Goal: Information Seeking & Learning: Check status

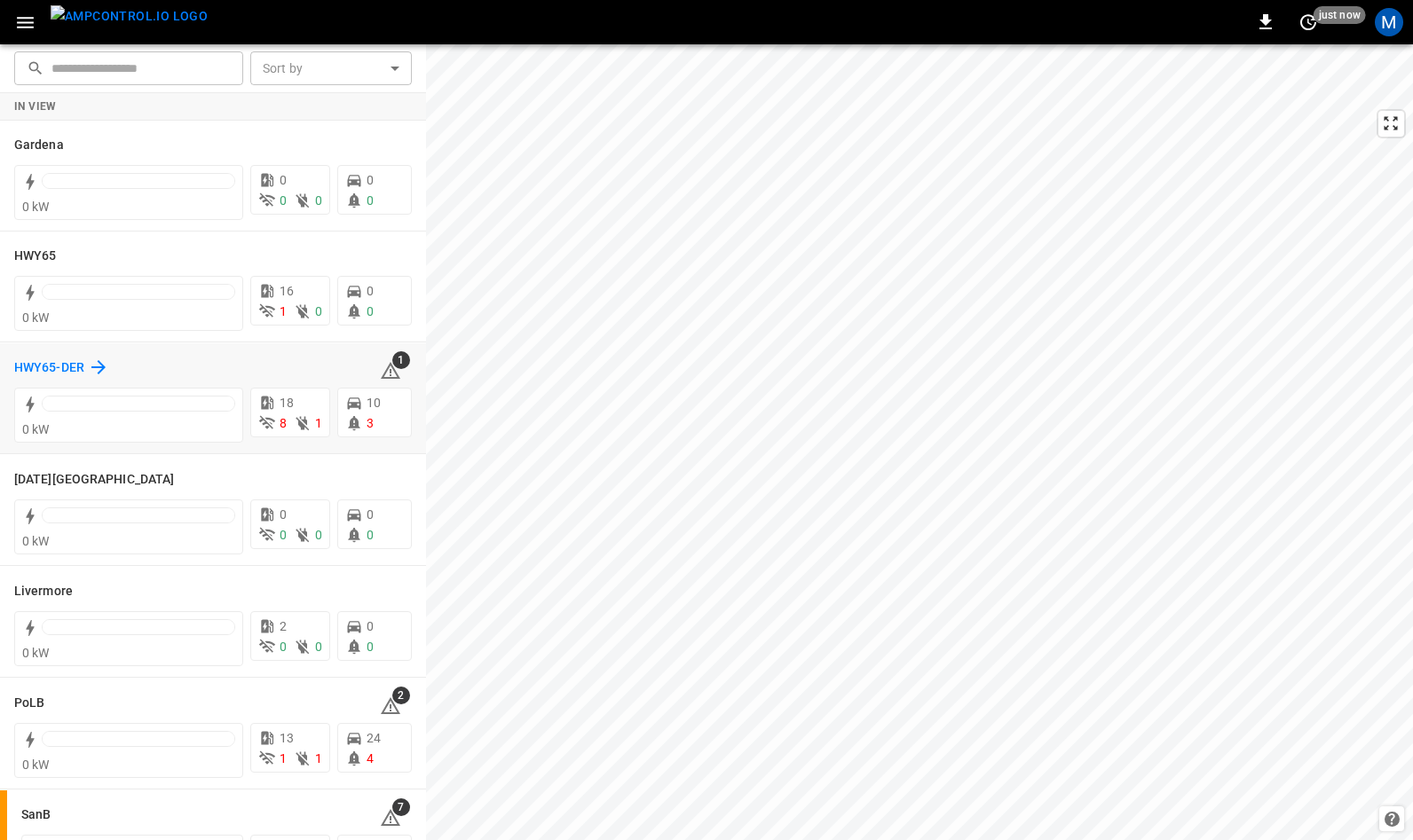
click at [53, 366] on h6 "HWY65-DER" at bounding box center [49, 369] width 70 height 20
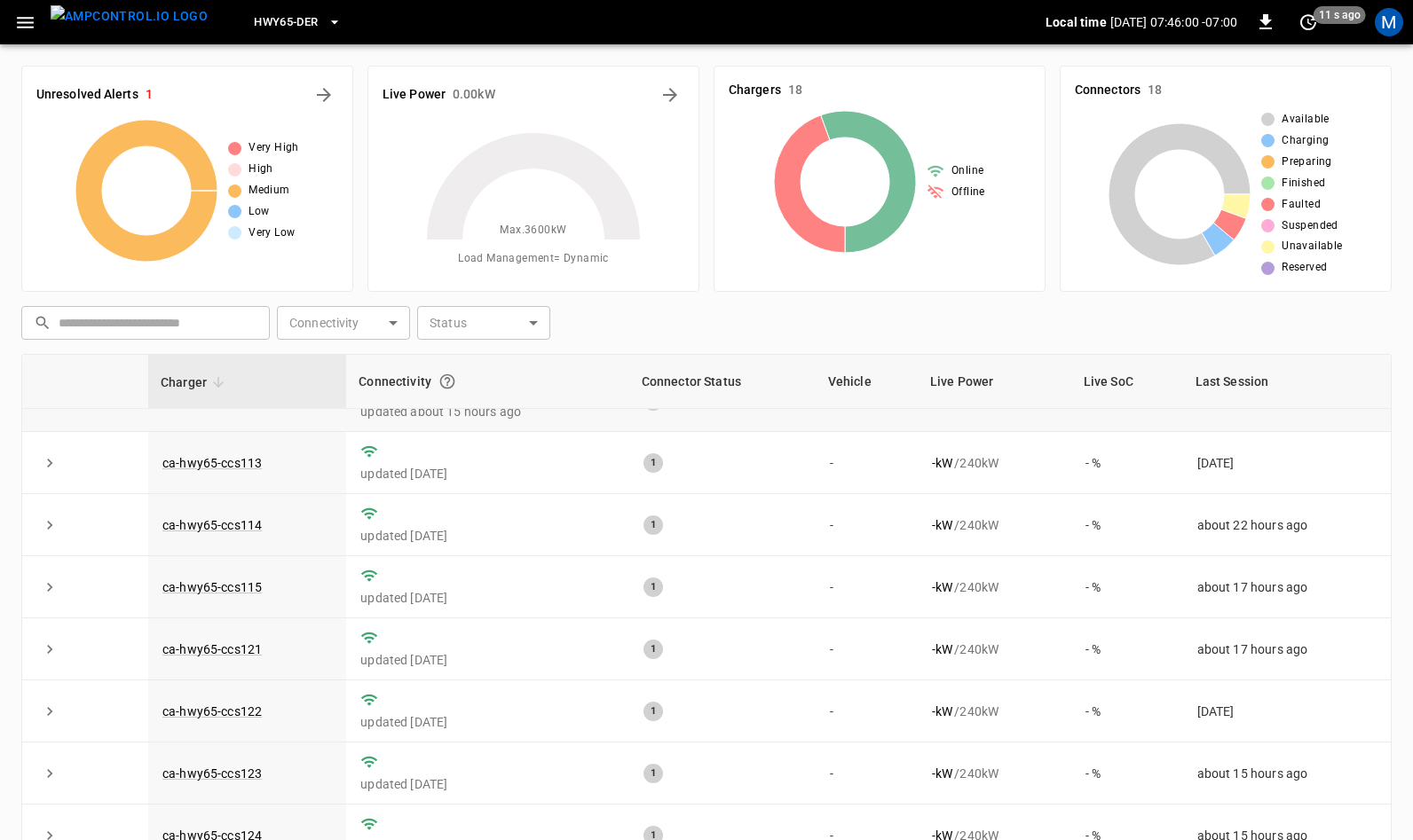
scroll to position [108, 0]
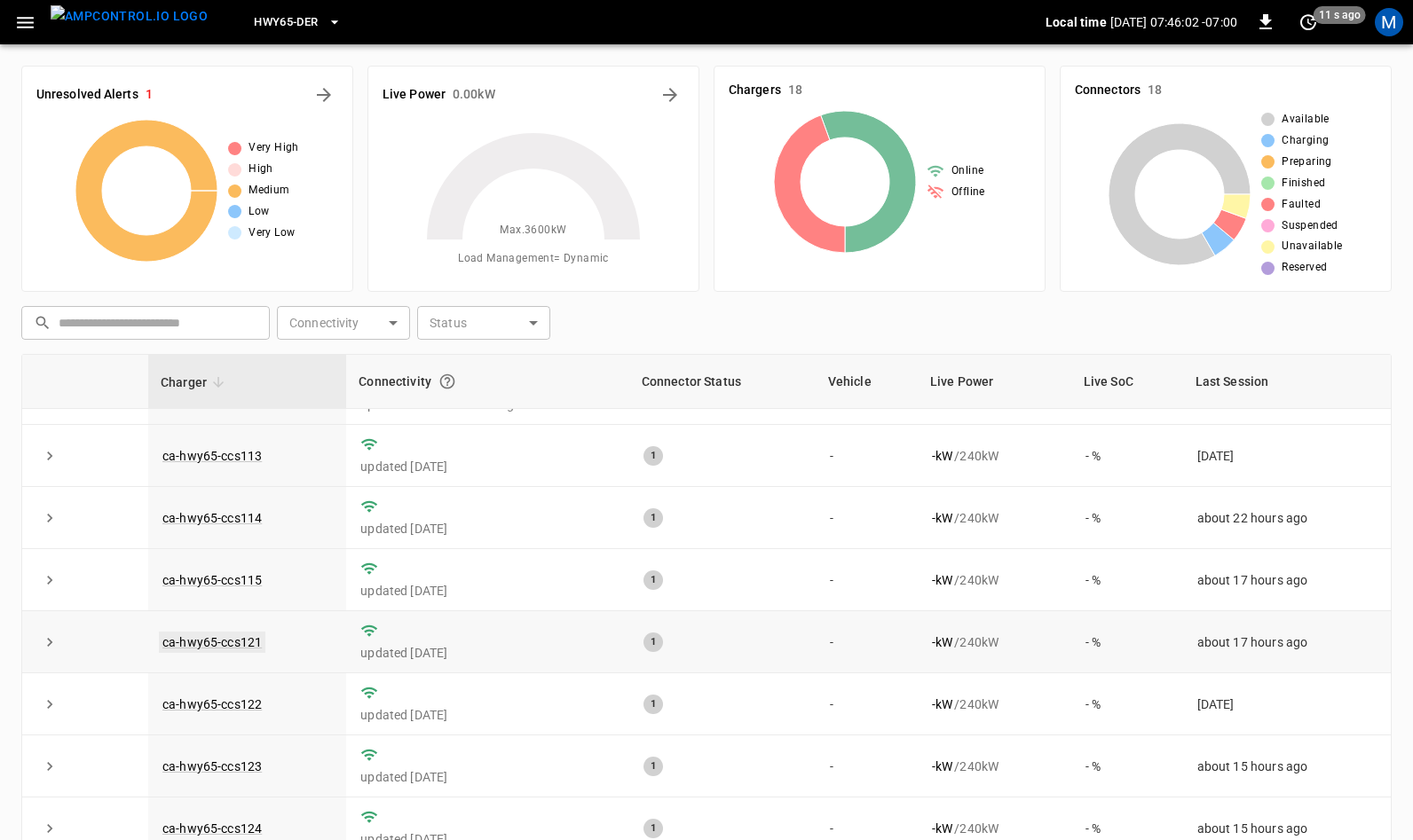
click at [215, 644] on link "ca-hwy65-ccs121" at bounding box center [212, 641] width 106 height 21
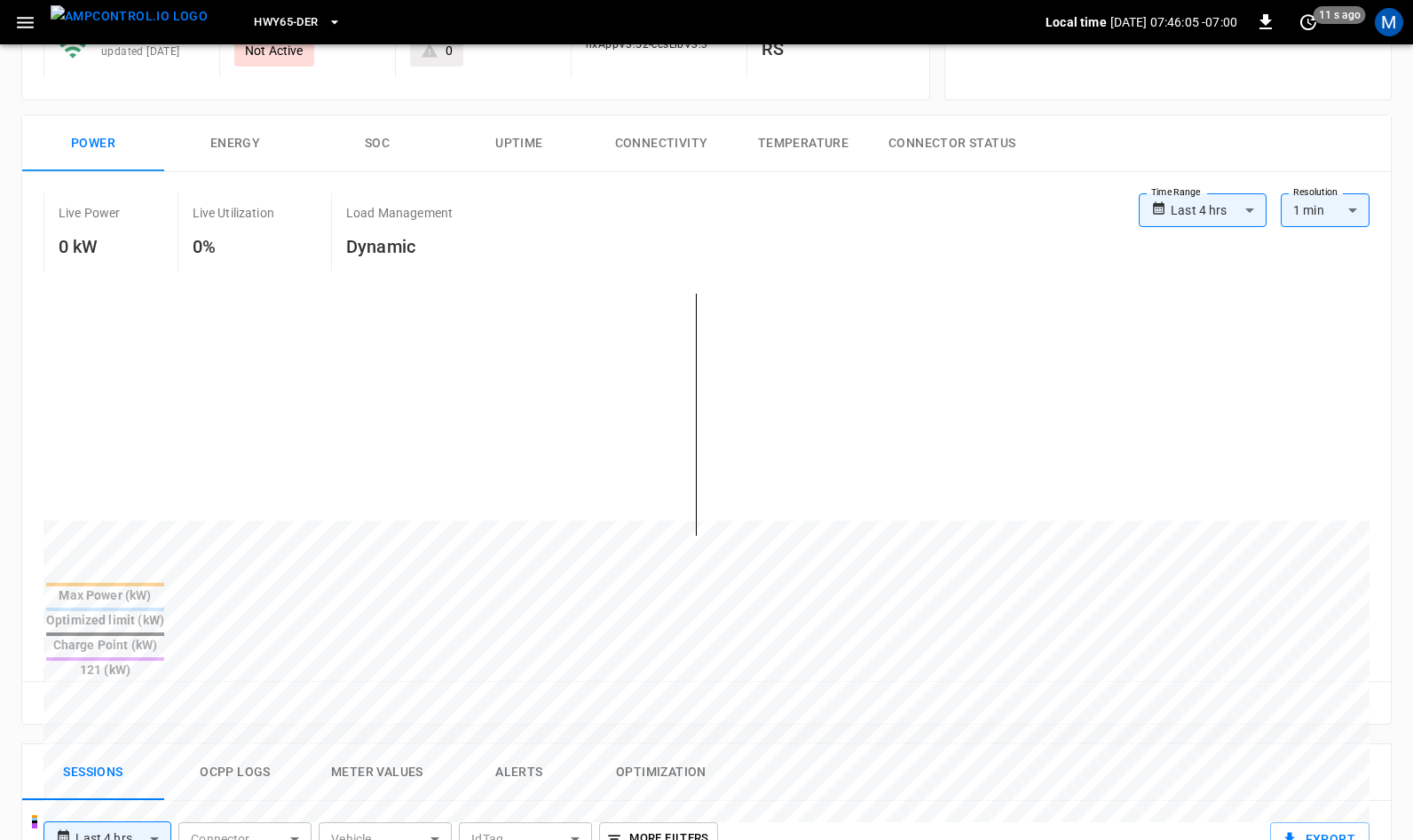
scroll to position [375, 0]
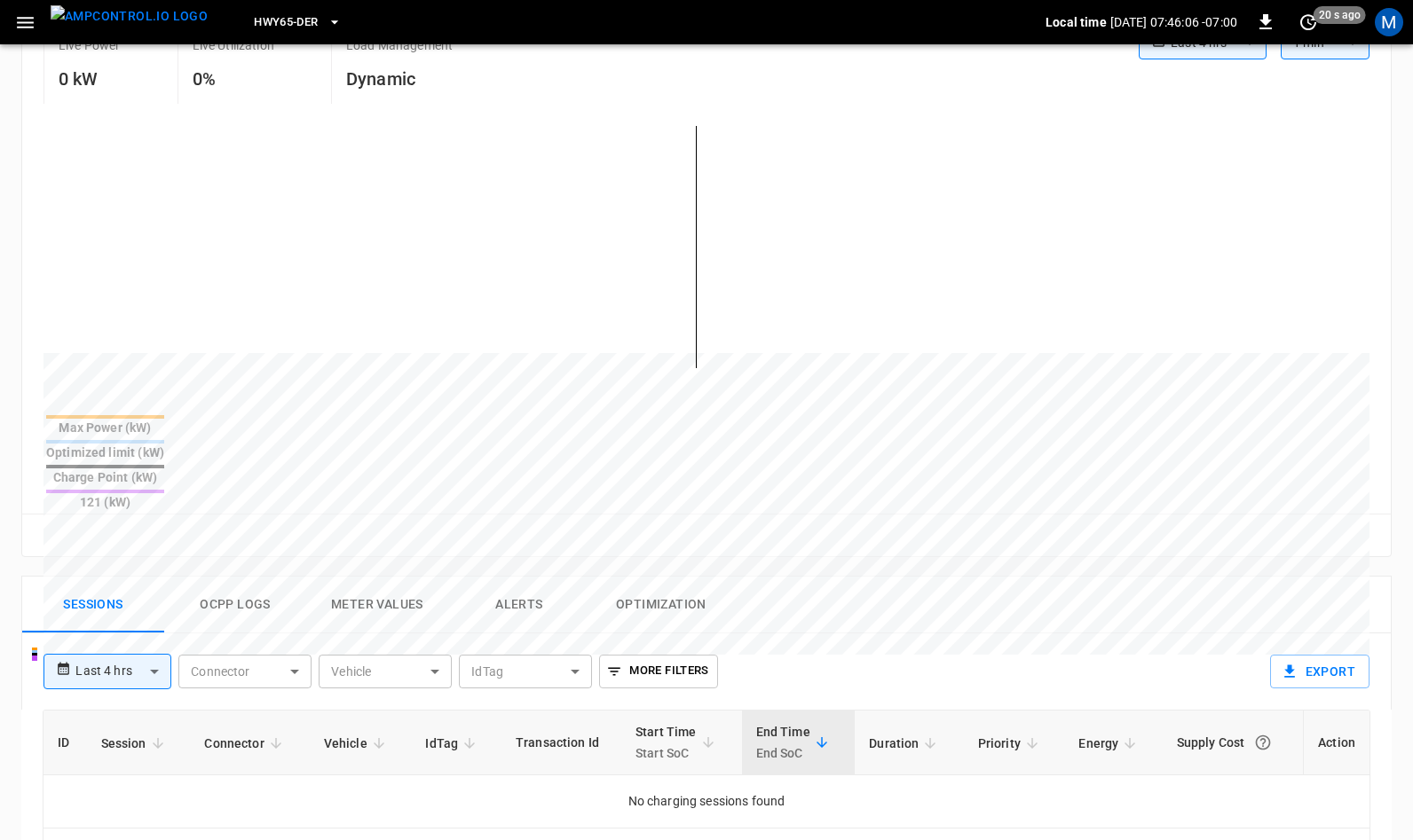
click at [78, 604] on body "**********" at bounding box center [706, 496] width 1413 height 1742
click at [103, 661] on li "Last 24 hrs" at bounding box center [107, 657] width 127 height 29
type input "**********"
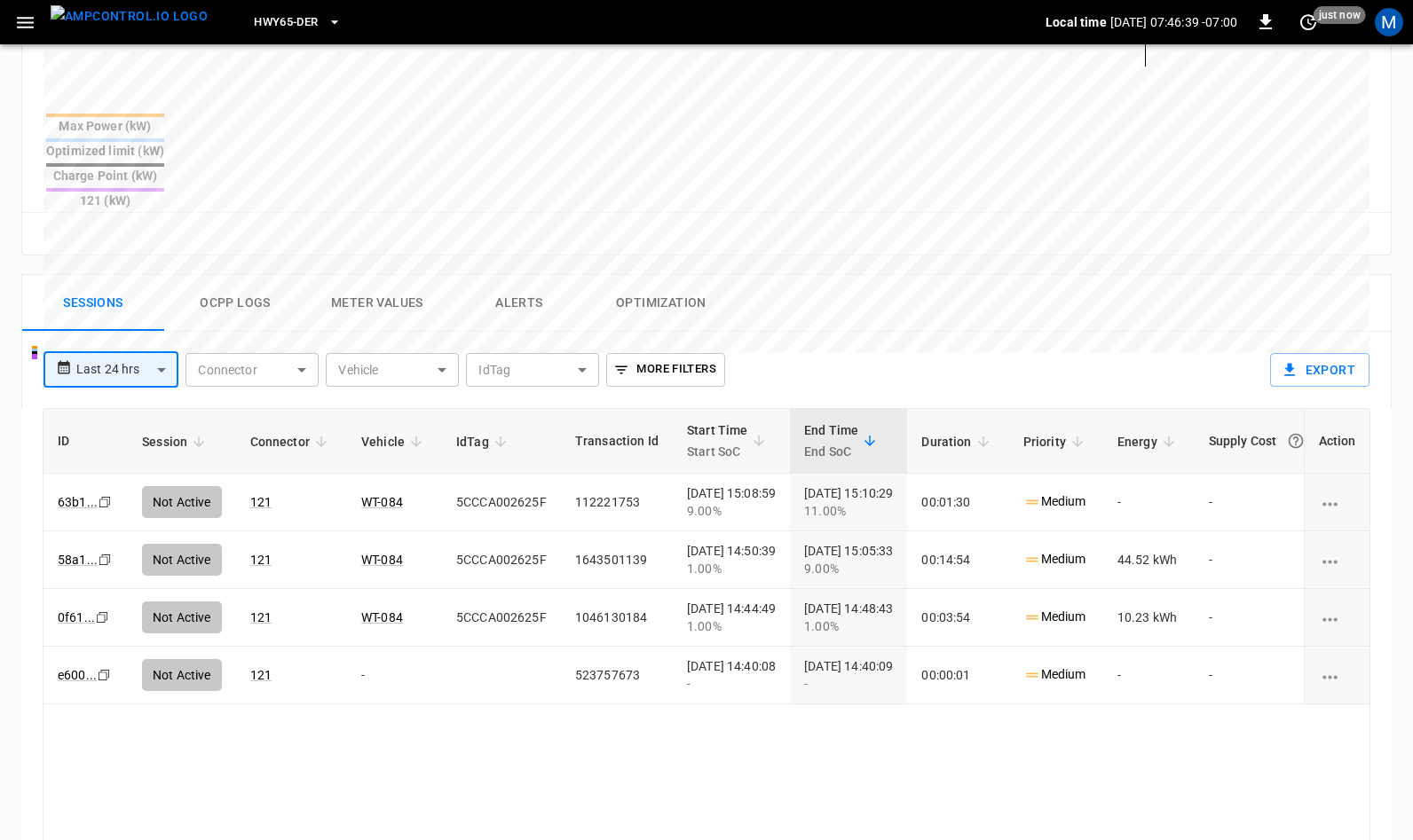
scroll to position [688, 0]
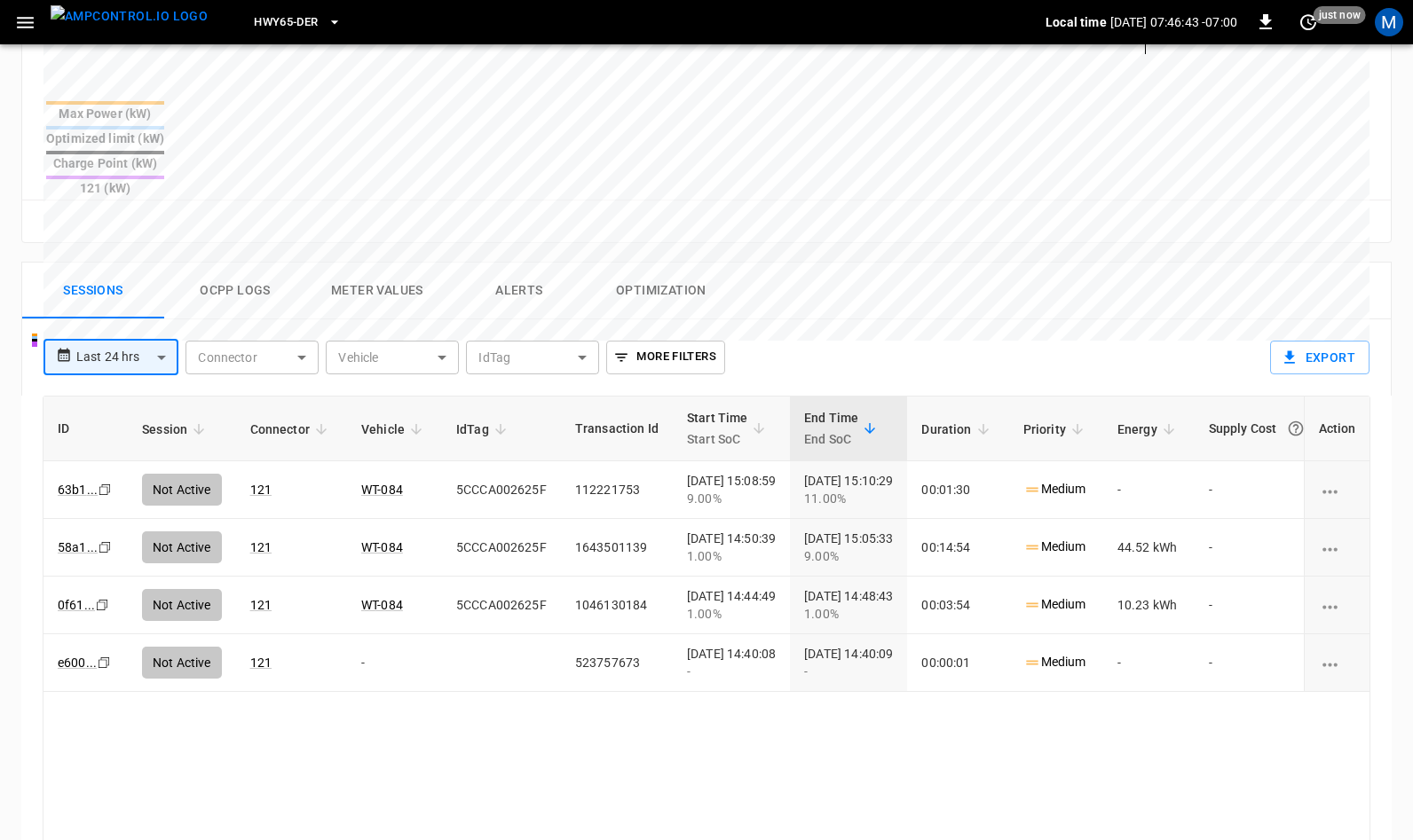
click at [129, 298] on body "**********" at bounding box center [706, 183] width 1413 height 1742
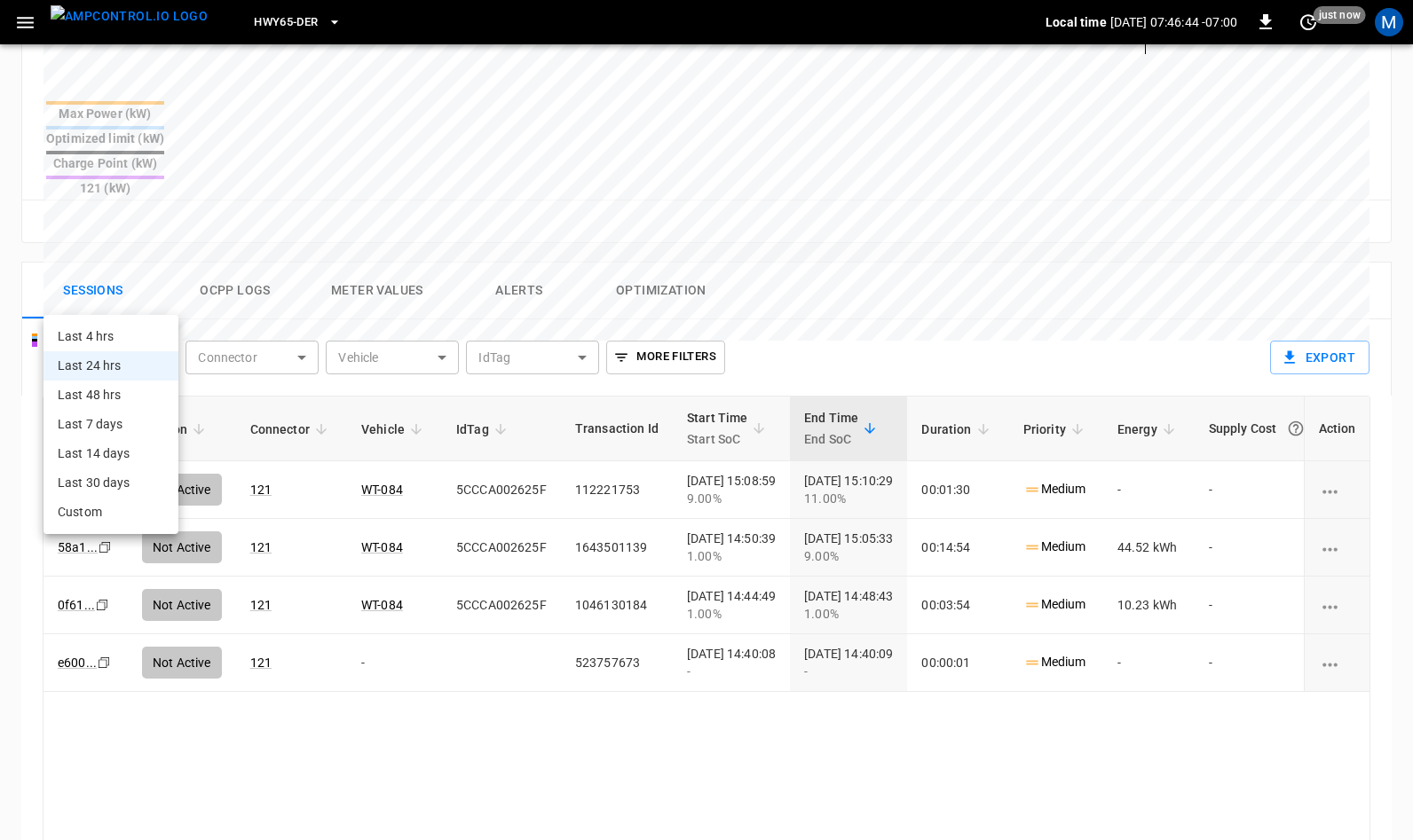
click at [117, 381] on li "Last 48 hrs" at bounding box center [111, 395] width 135 height 29
type input "**********"
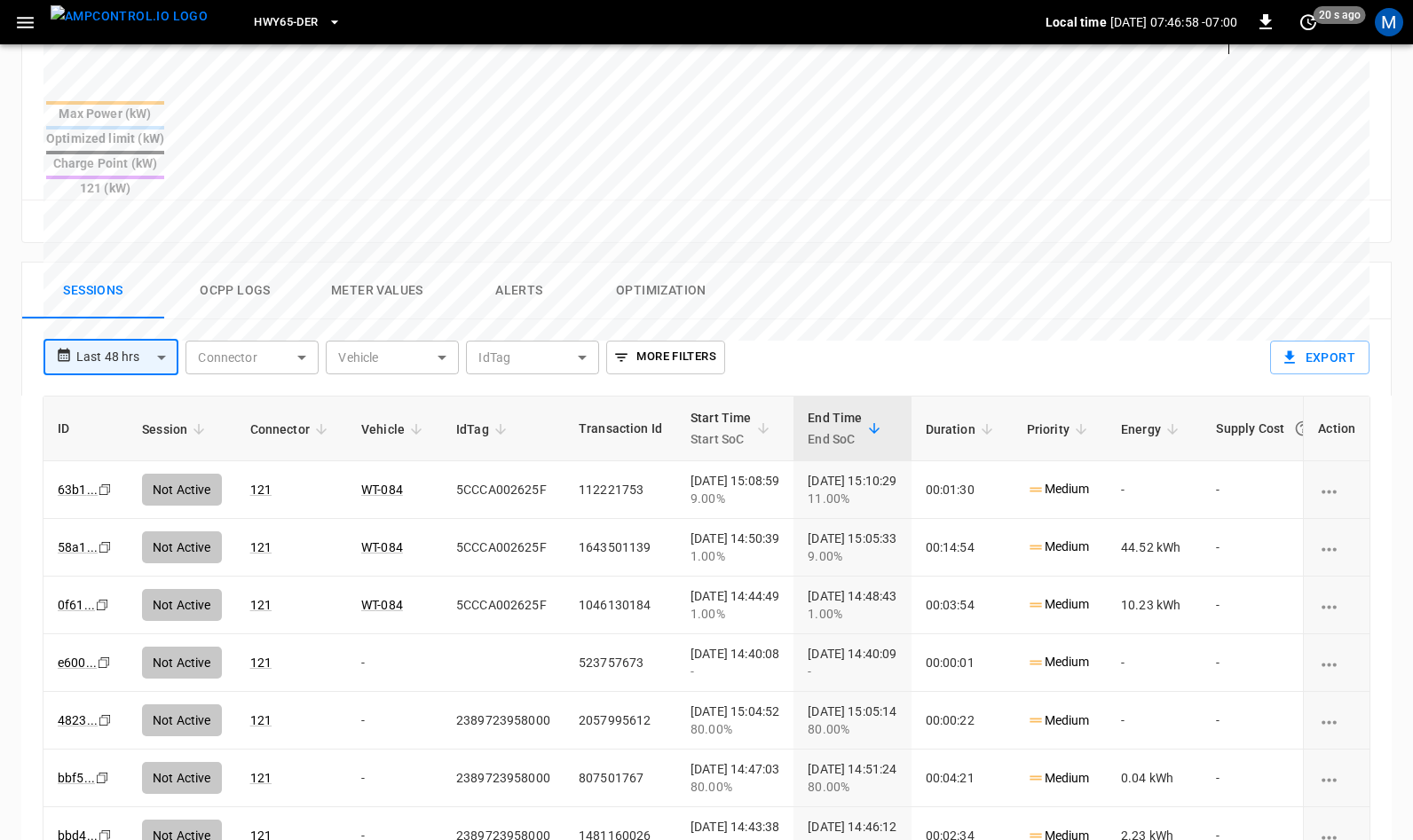
click at [126, 292] on body "**********" at bounding box center [706, 183] width 1413 height 1742
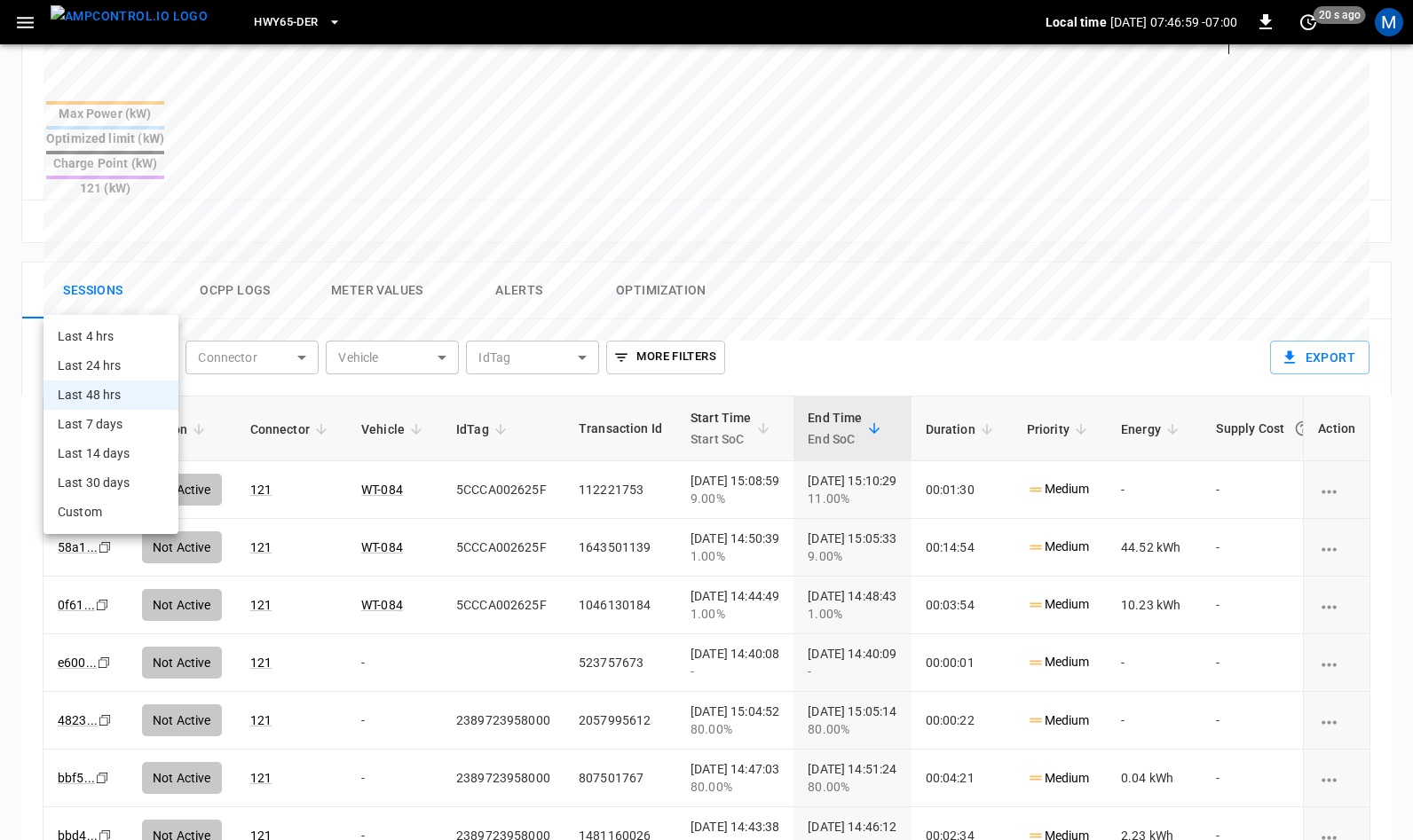
click at [115, 356] on li "Last 24 hrs" at bounding box center [111, 365] width 135 height 29
type input "**********"
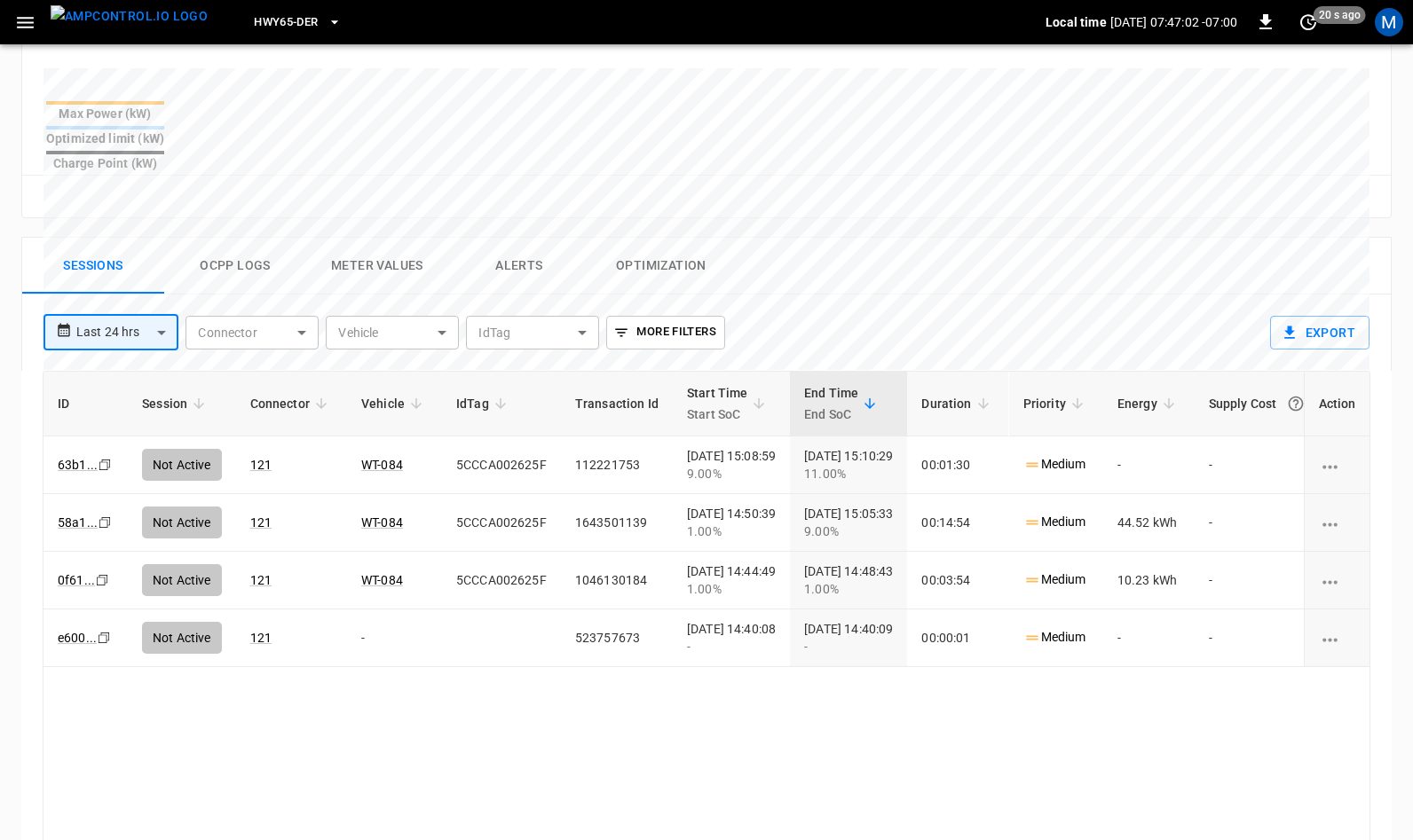
click at [239, 238] on button "Ocpp logs" at bounding box center [235, 265] width 142 height 57
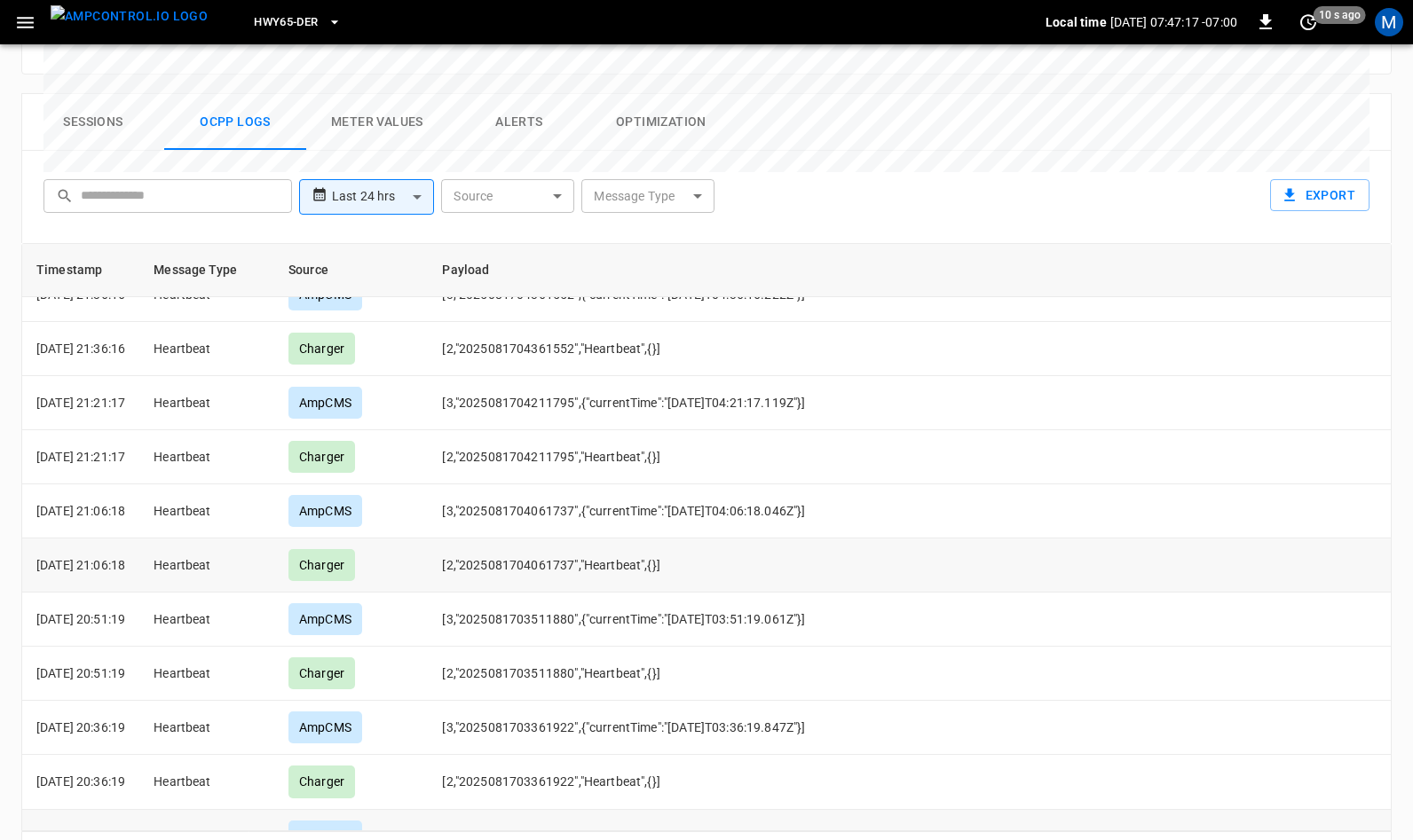
scroll to position [5014, 0]
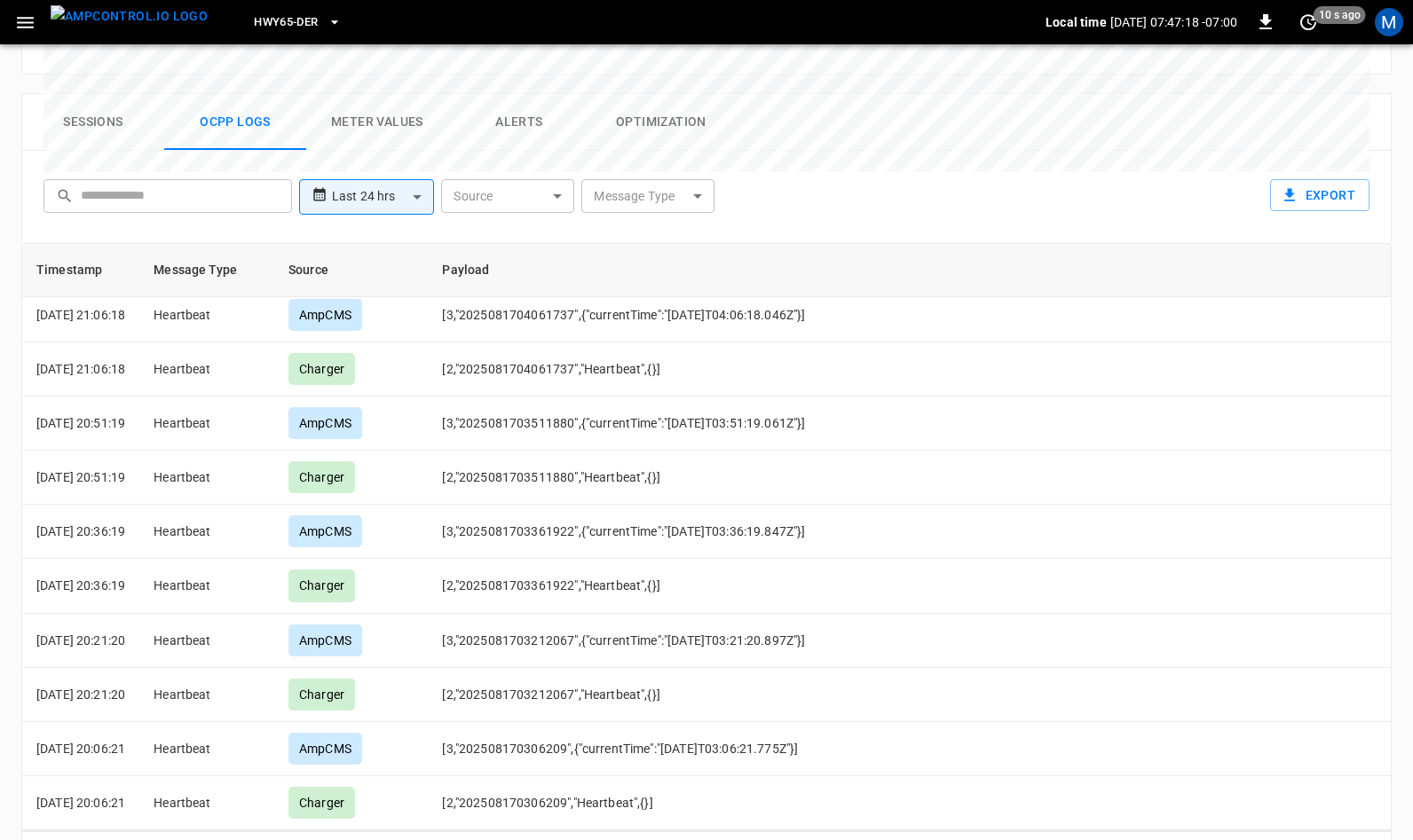
click at [1367, 839] on icon "Go to next page" at bounding box center [1370, 855] width 21 height 21
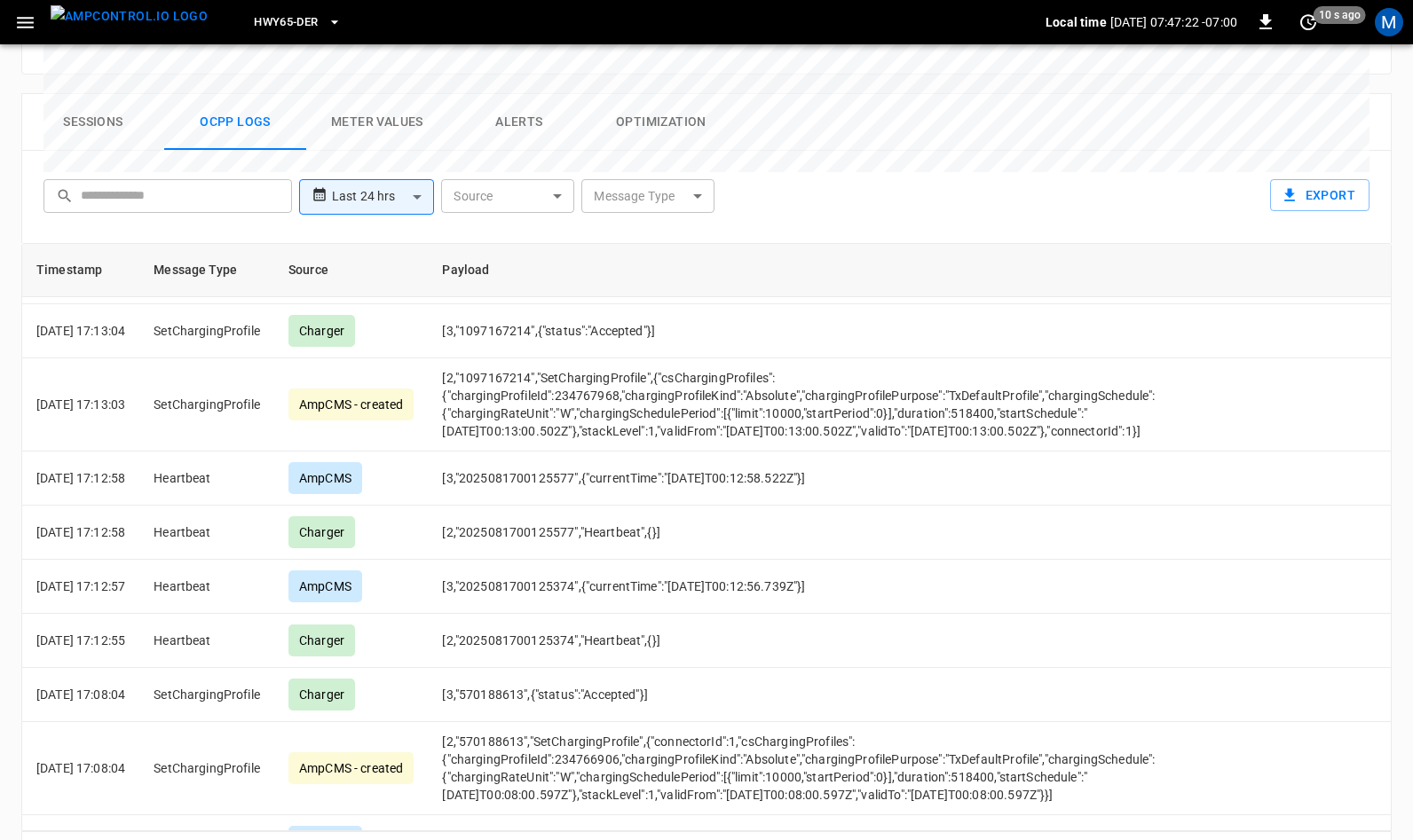
click at [648, 134] on body "**********" at bounding box center [706, 22] width 1413 height 1758
click at [1374, 839] on icon "Go to next page" at bounding box center [1370, 855] width 21 height 21
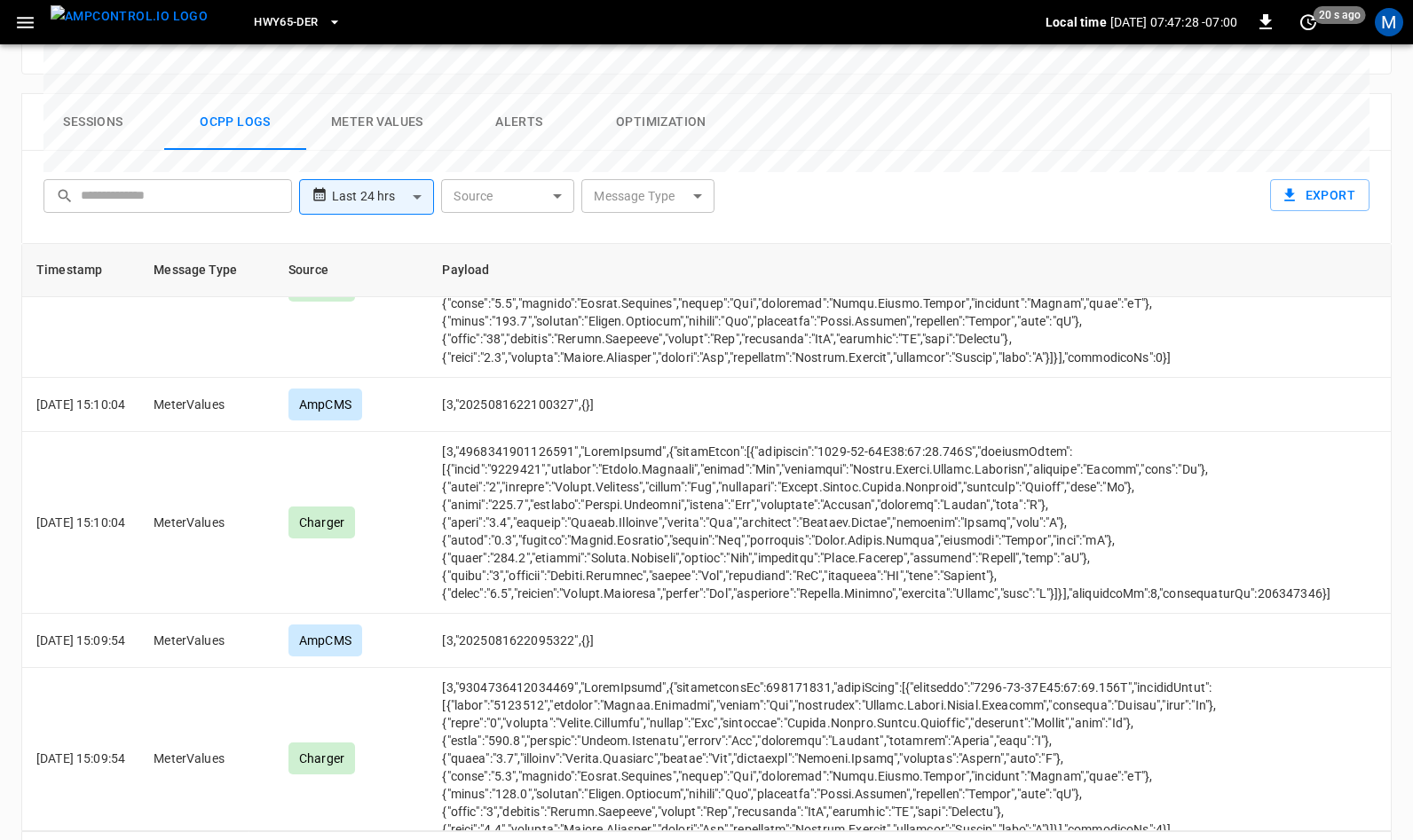
click at [1374, 839] on icon "Go to next page" at bounding box center [1370, 855] width 21 height 21
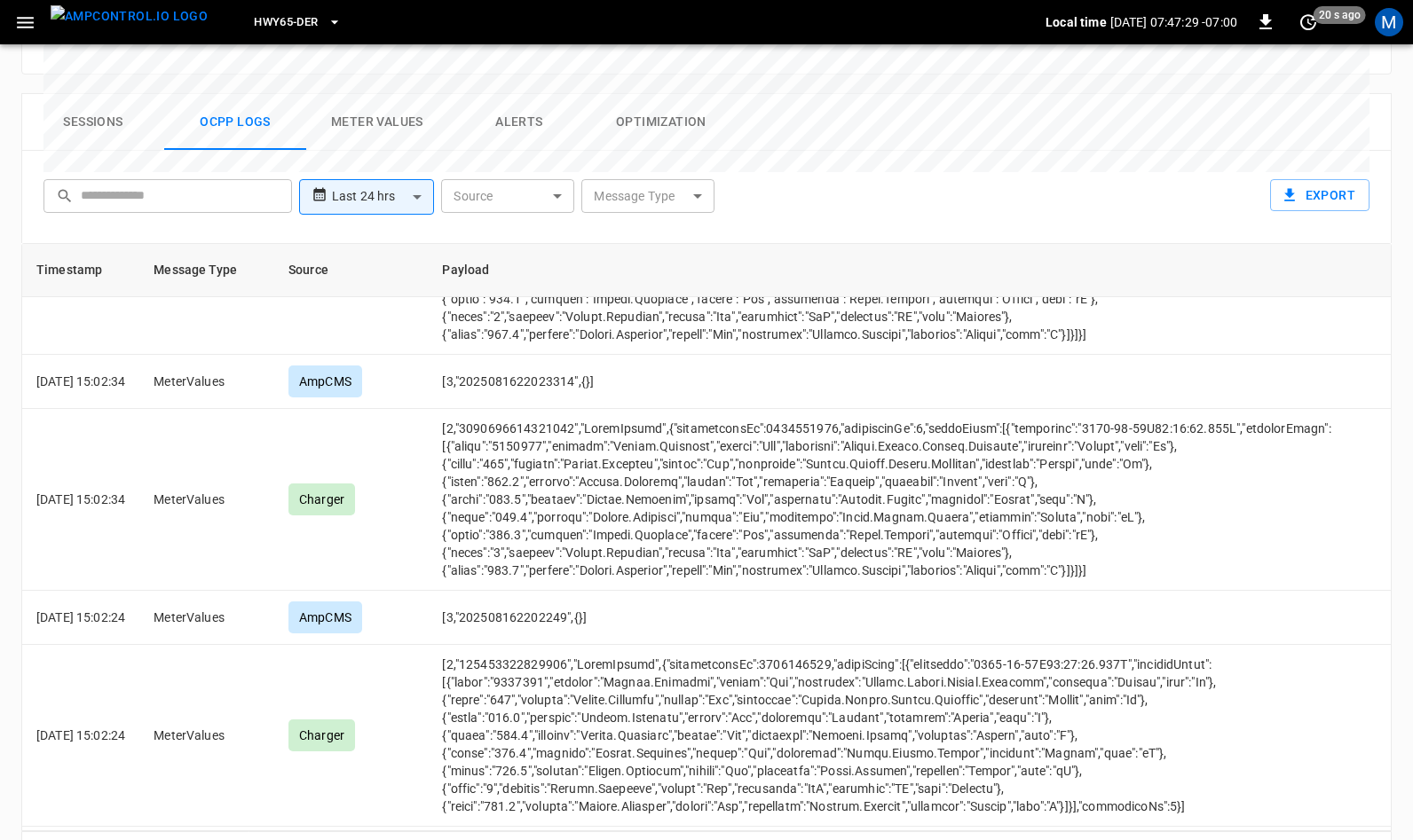
click at [1374, 839] on icon "Go to next page" at bounding box center [1370, 855] width 21 height 21
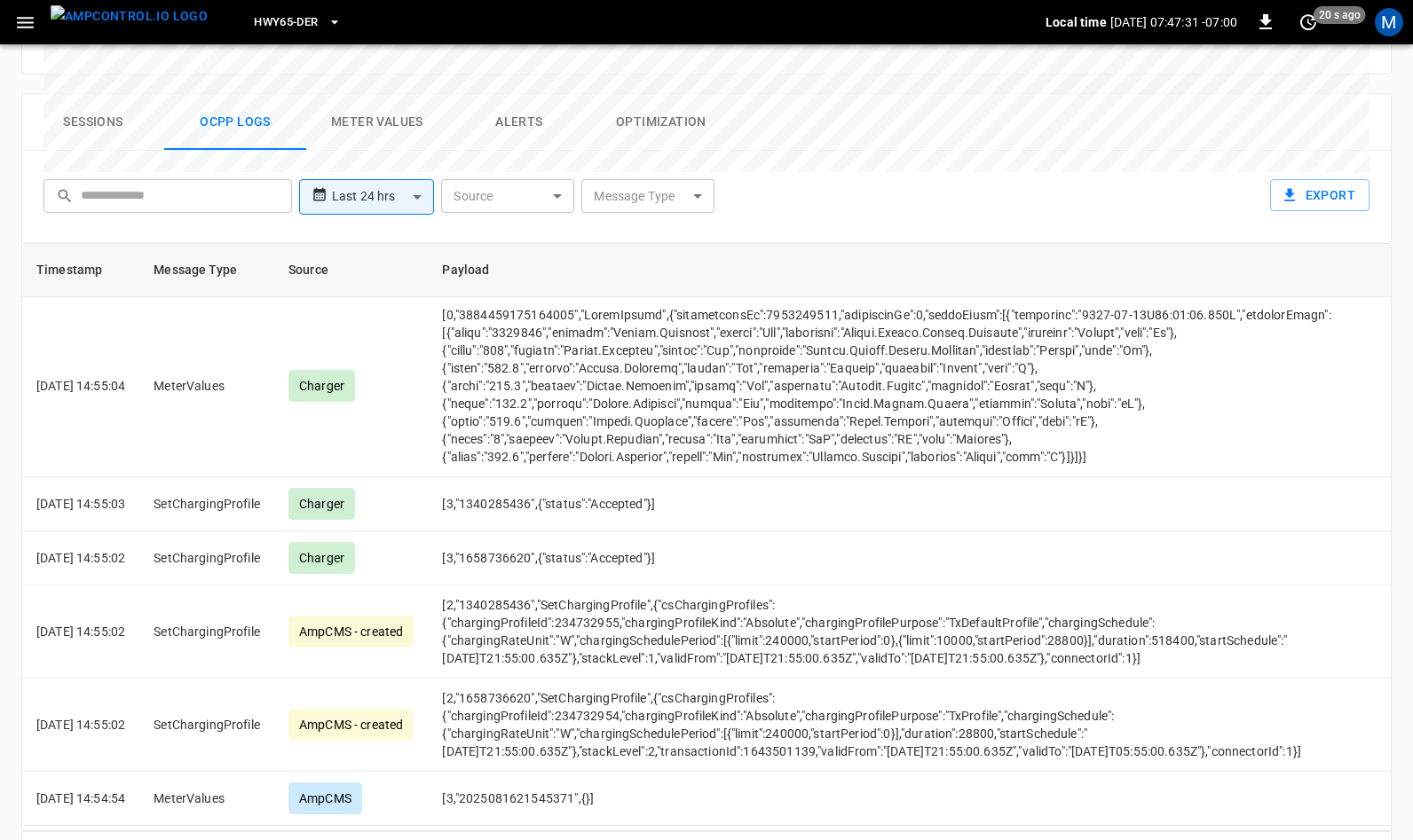
click at [1374, 839] on icon "Go to next page" at bounding box center [1370, 855] width 21 height 21
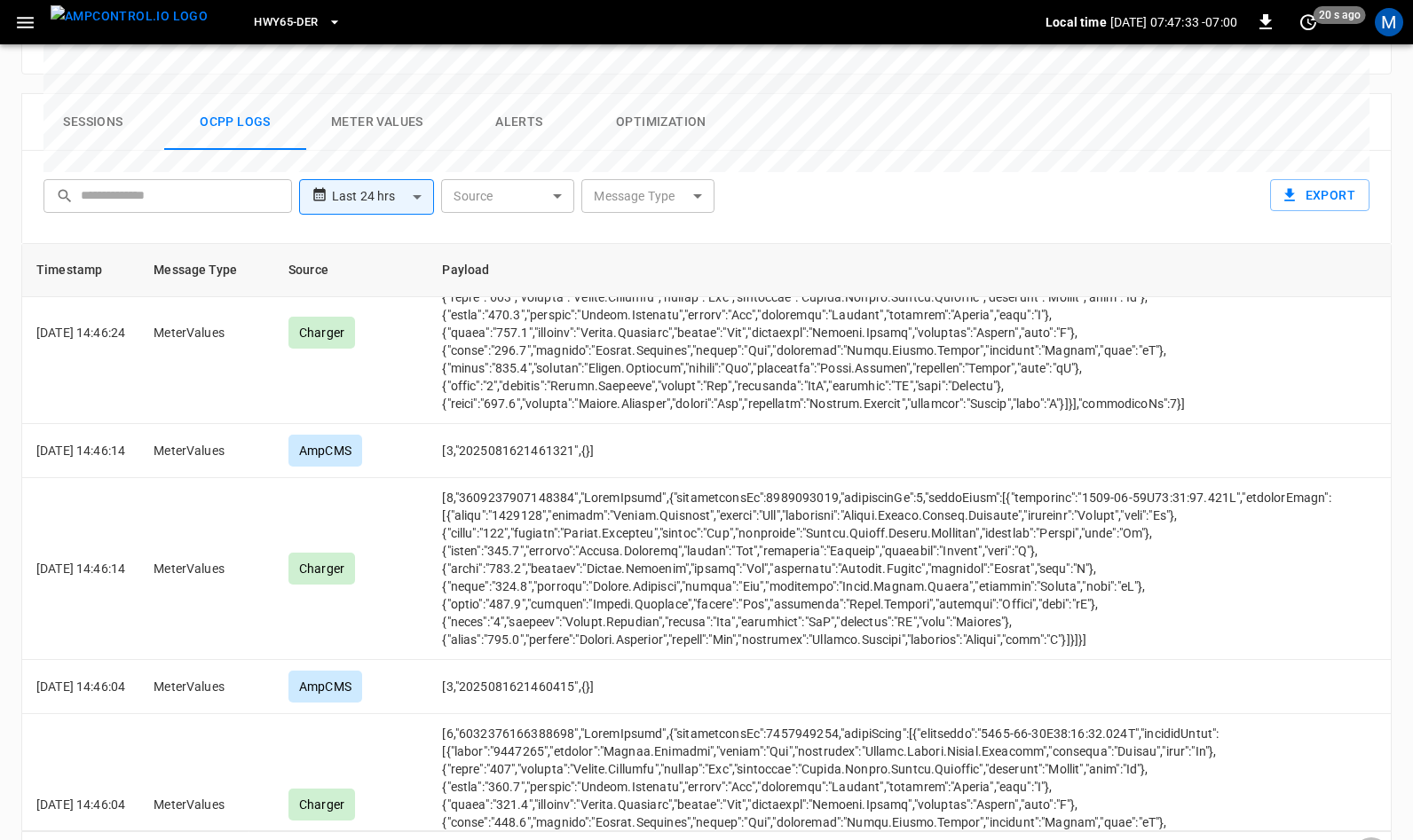
click at [1374, 839] on icon "Go to next page" at bounding box center [1370, 855] width 21 height 21
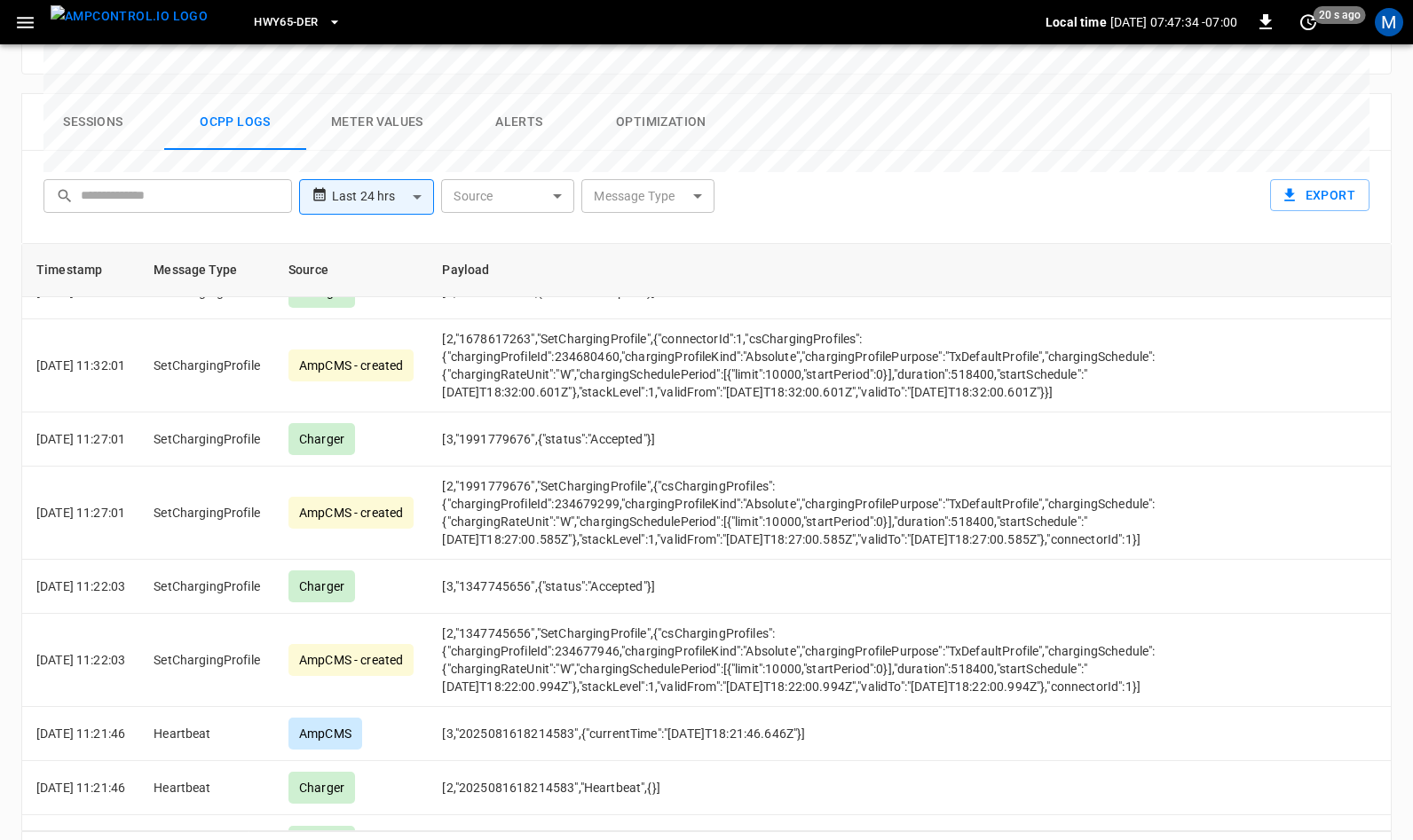
click at [1374, 839] on icon "Go to next page" at bounding box center [1370, 855] width 21 height 21
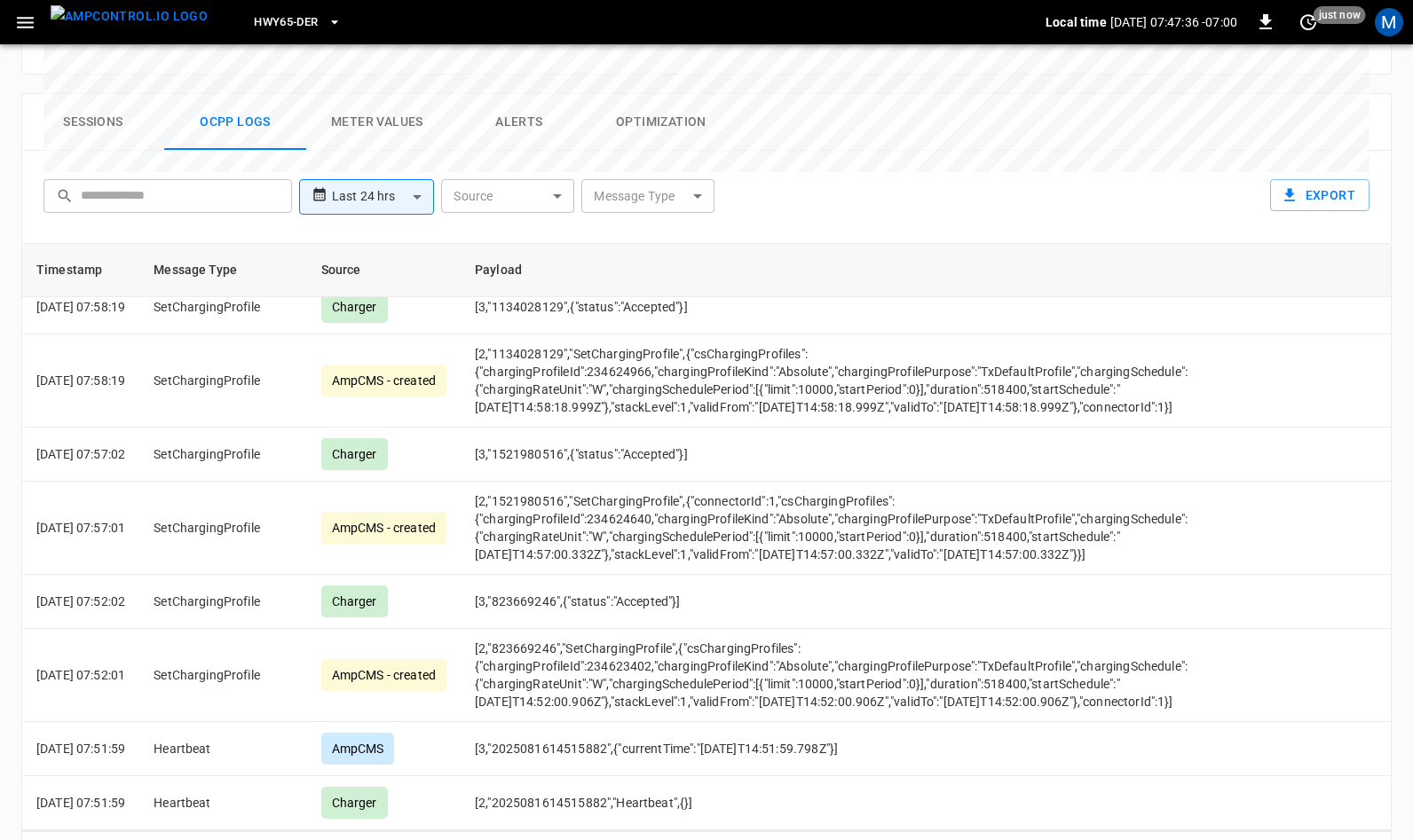
scroll to position [4947, 0]
click at [1338, 839] on icon "Go to previous page" at bounding box center [1334, 855] width 21 height 21
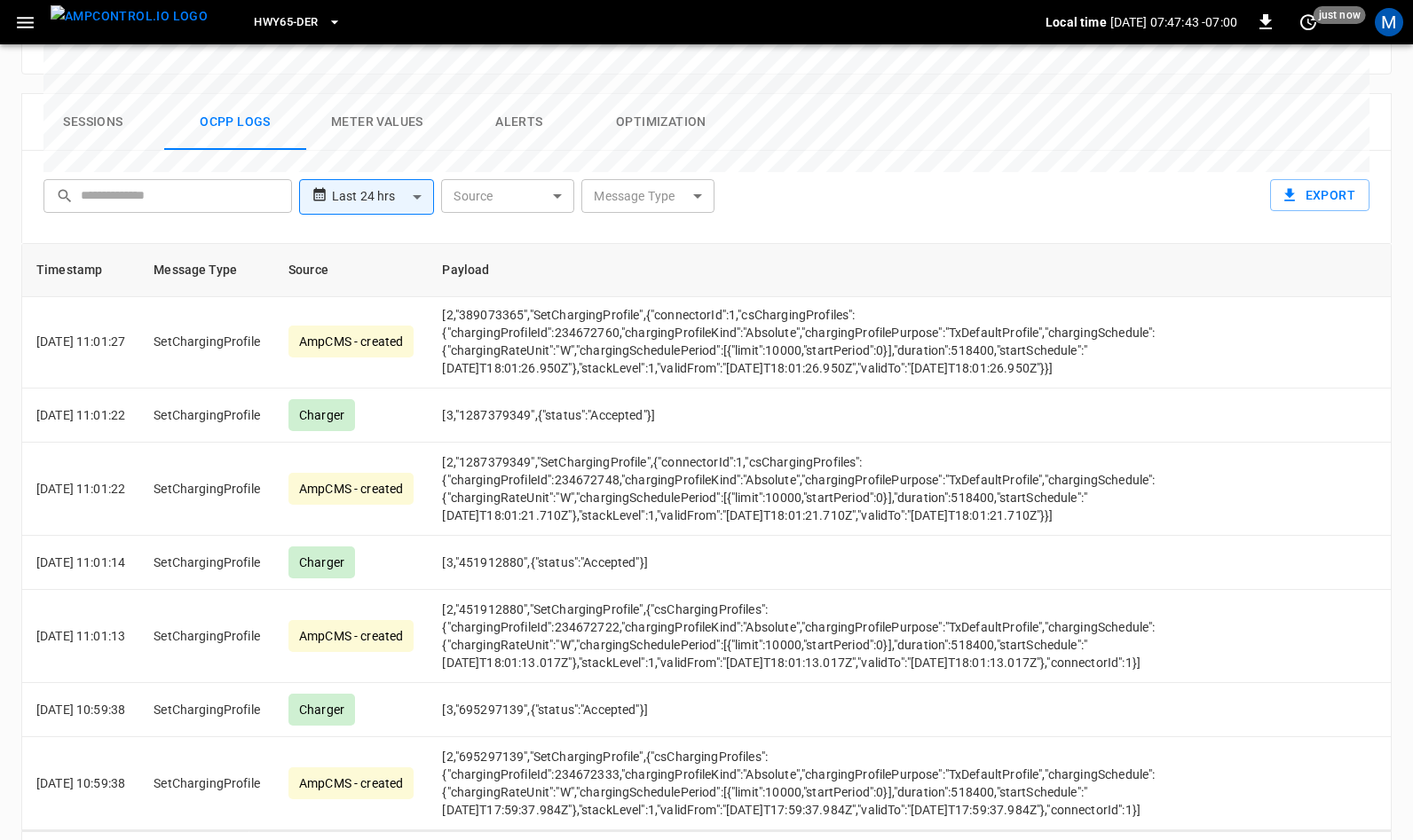
scroll to position [6765, 0]
click at [1370, 839] on icon "Go to next page" at bounding box center [1371, 855] width 6 height 11
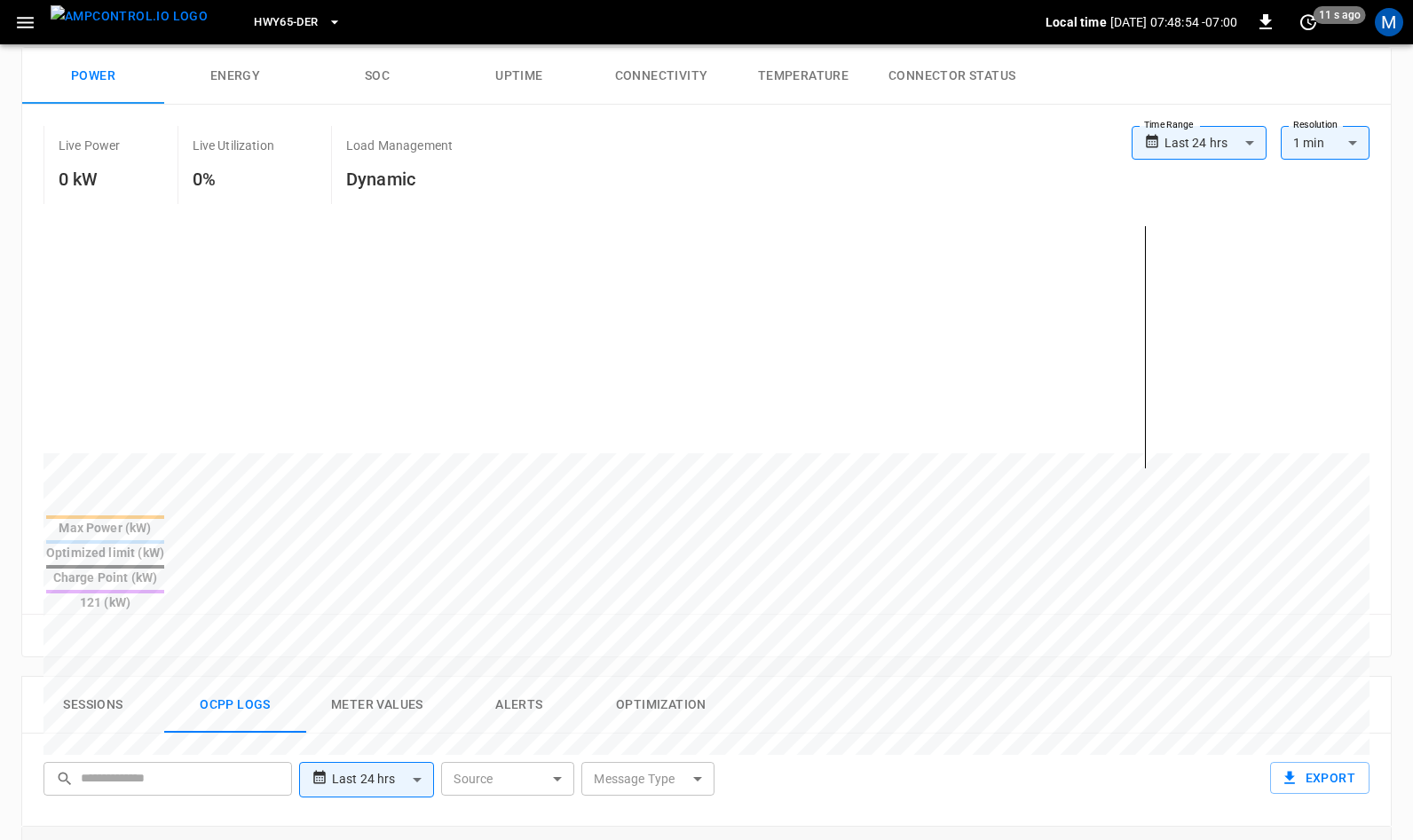
scroll to position [0, 0]
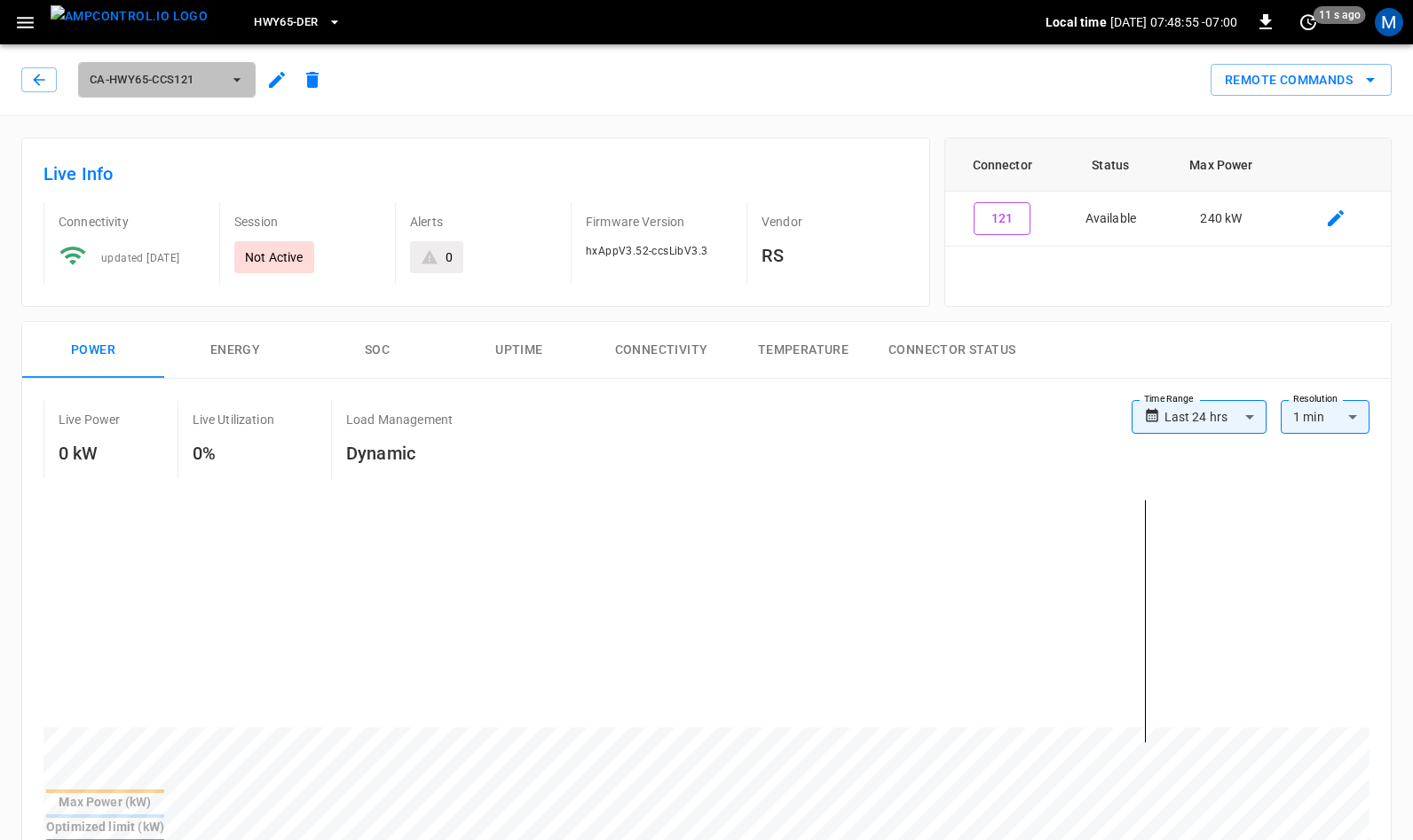
click at [185, 83] on span "ca-hwy65-ccs121" at bounding box center [155, 80] width 131 height 21
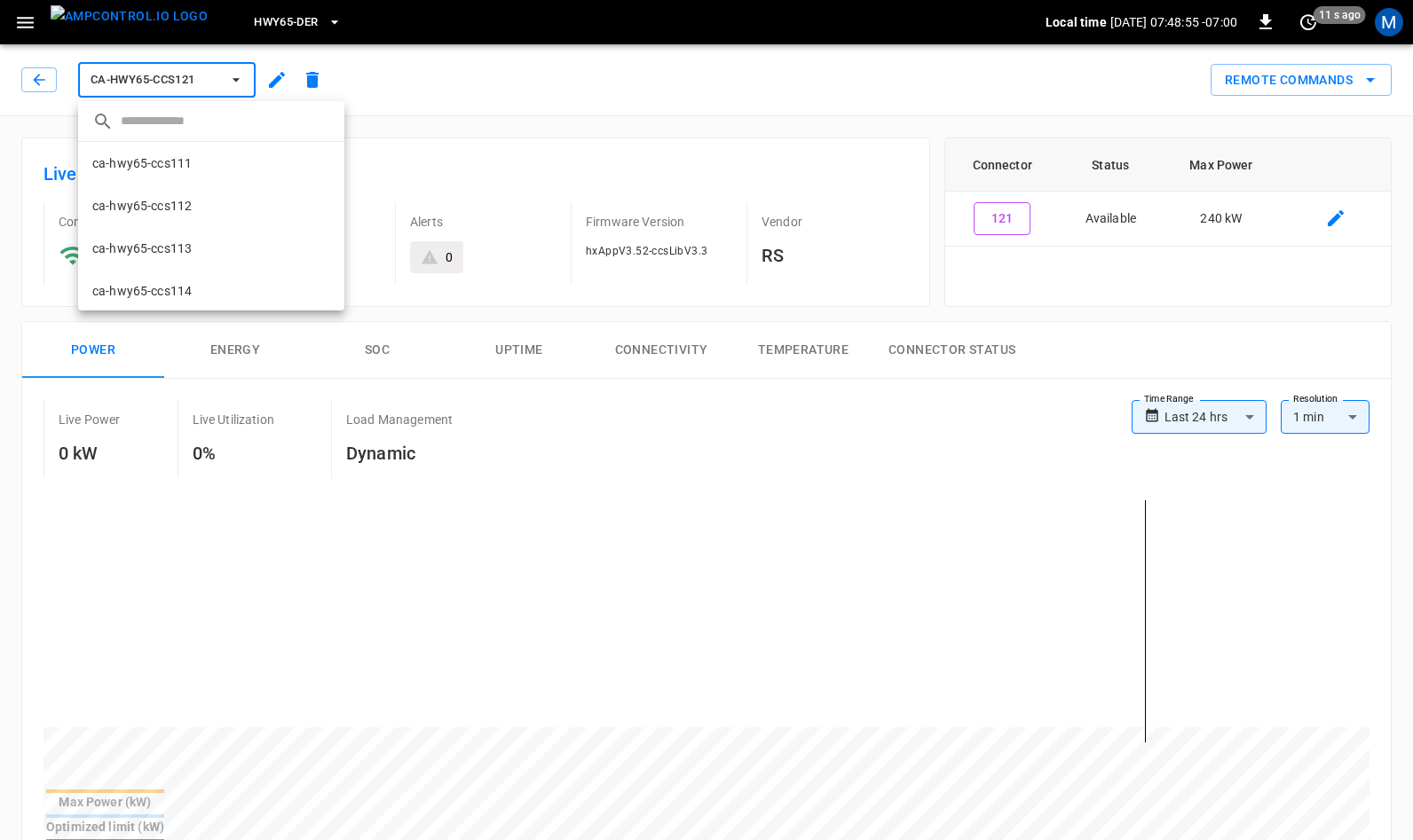
scroll to position [201, 0]
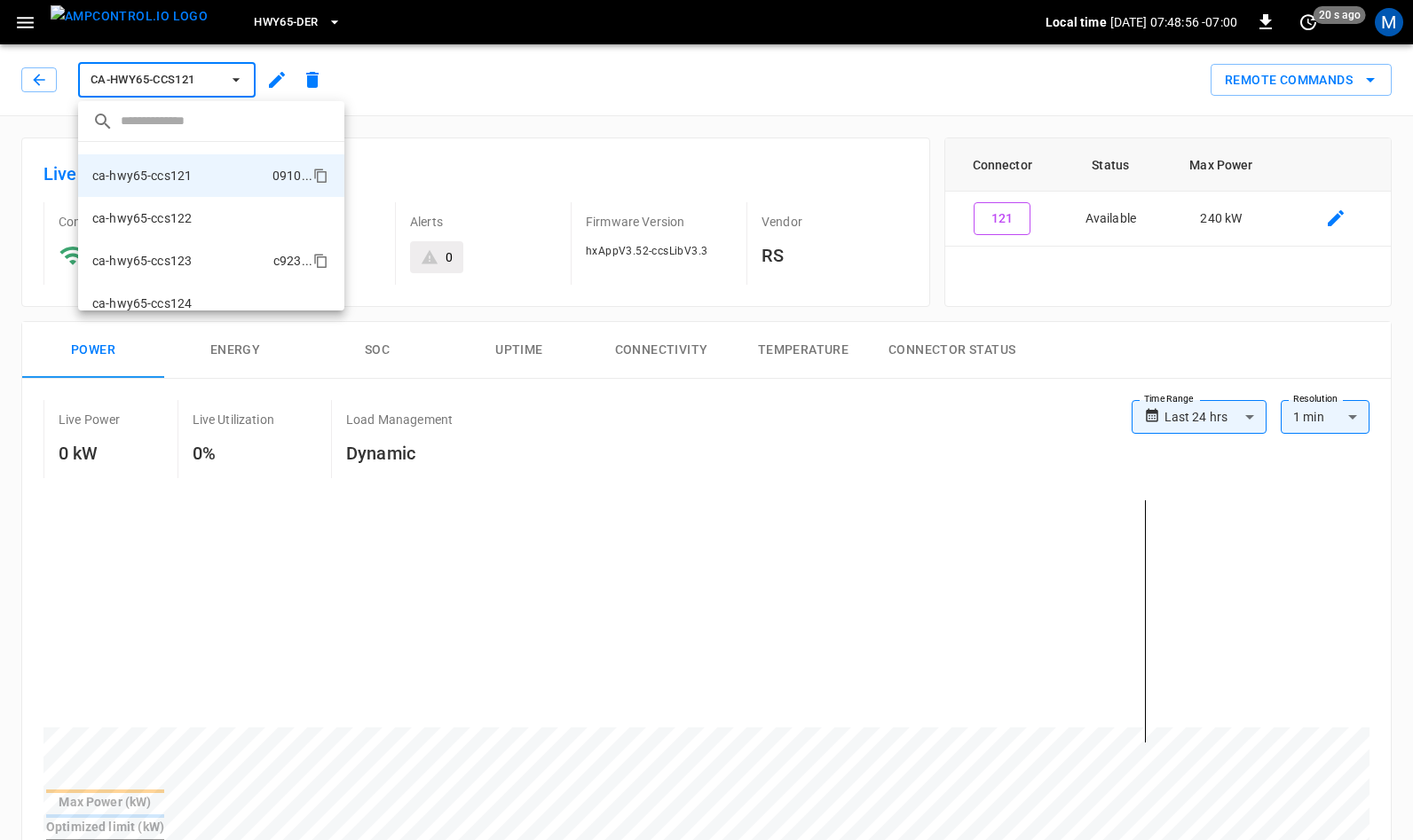
click at [206, 254] on li "ca-hwy65-ccs123 c923 ..." at bounding box center [212, 260] width 266 height 43
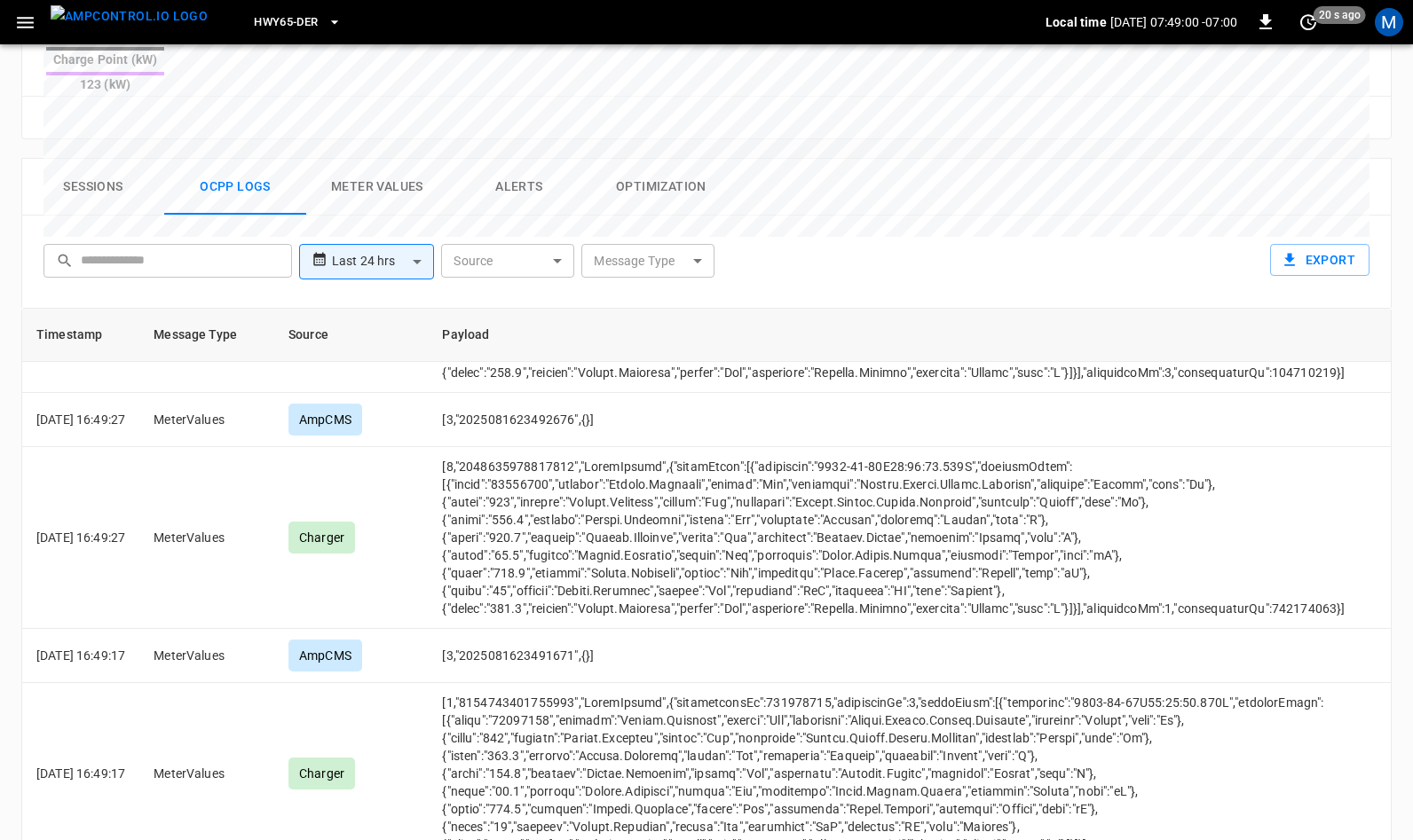
scroll to position [857, 0]
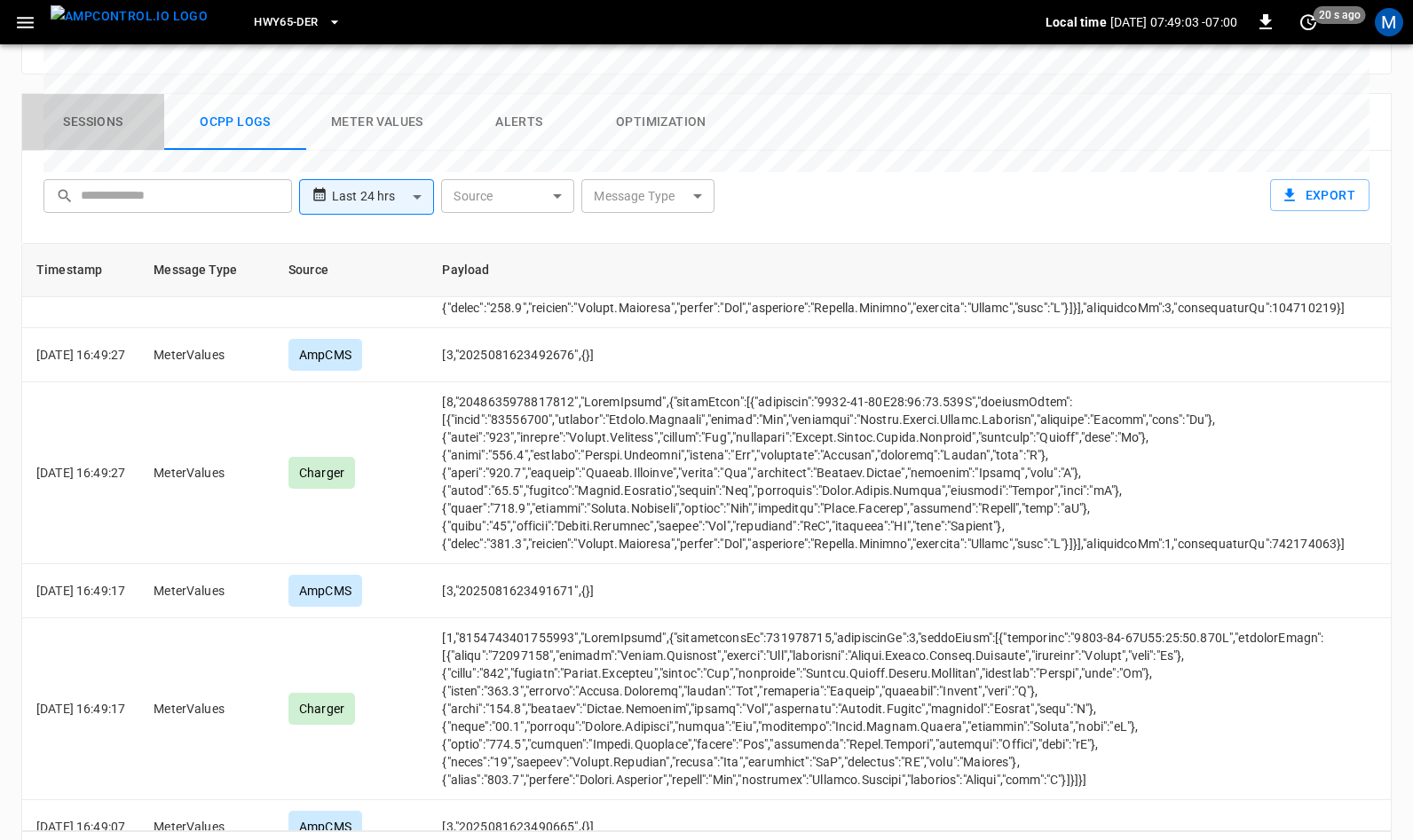
click at [101, 94] on button "Sessions" at bounding box center [92, 122] width 142 height 57
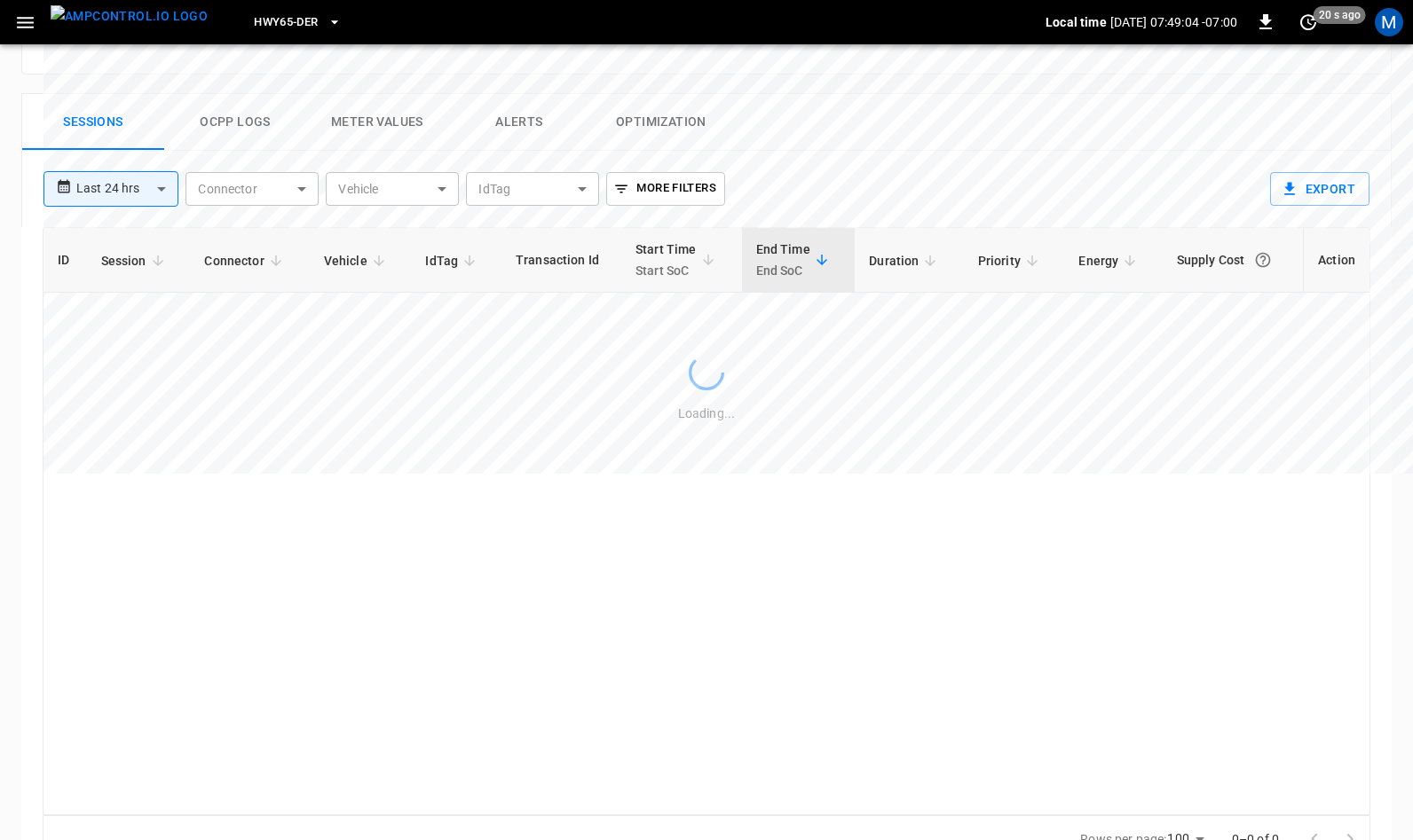
scroll to position [841, 0]
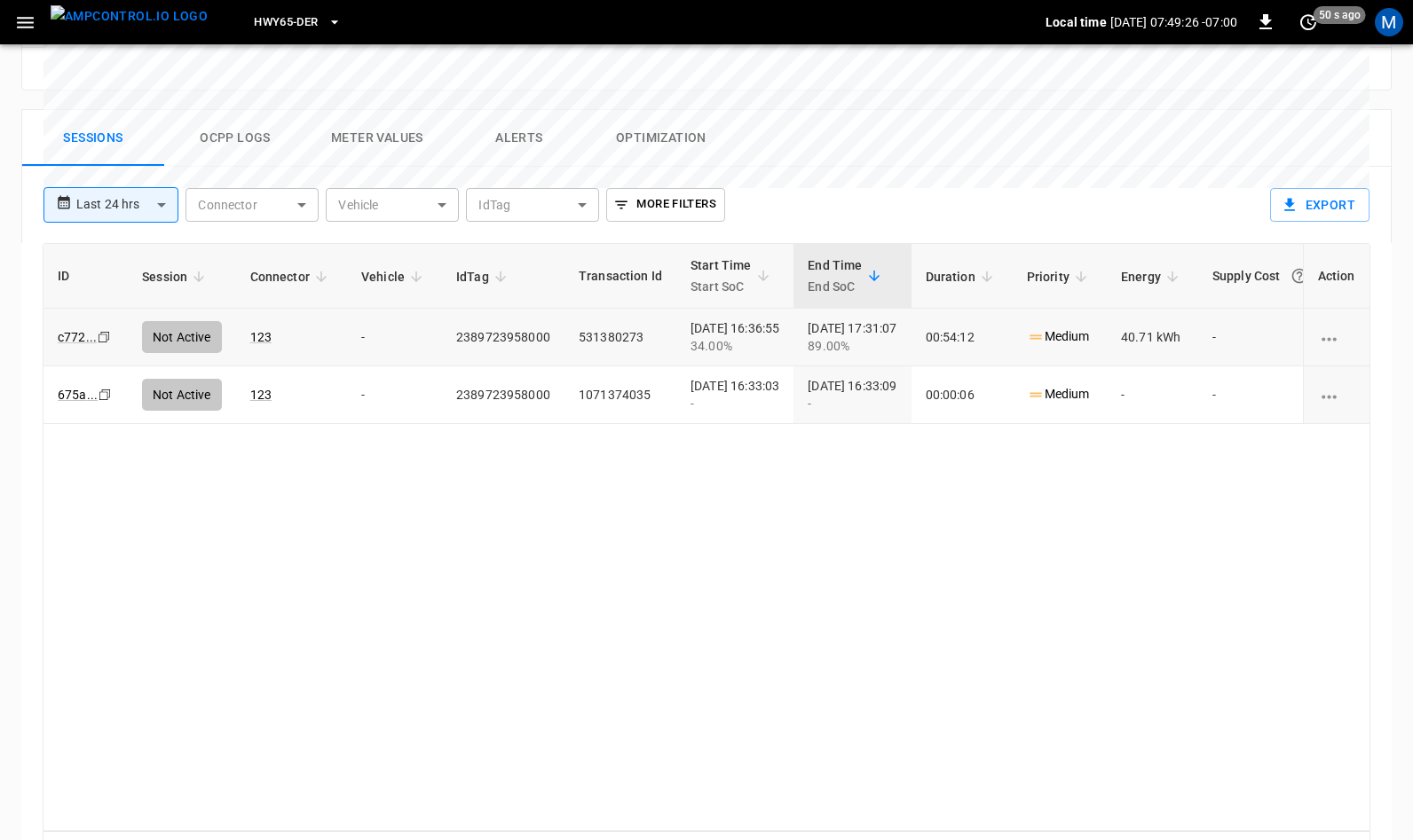
click at [104, 330] on icon "Copy" at bounding box center [103, 337] width 14 height 14
click at [103, 330] on icon "Copy" at bounding box center [103, 337] width 14 height 14
